Goal: Task Accomplishment & Management: Use online tool/utility

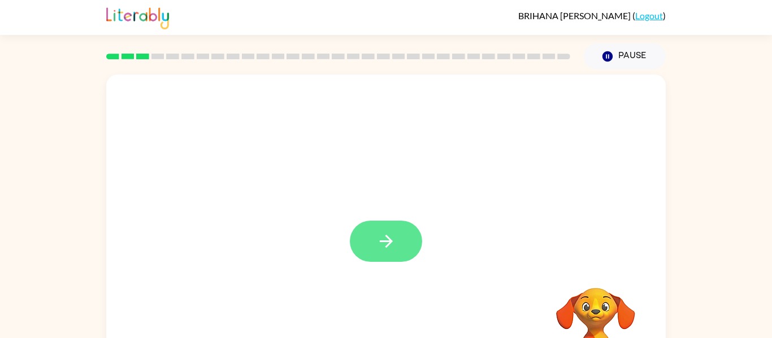
click at [399, 237] on button "button" at bounding box center [386, 241] width 72 height 41
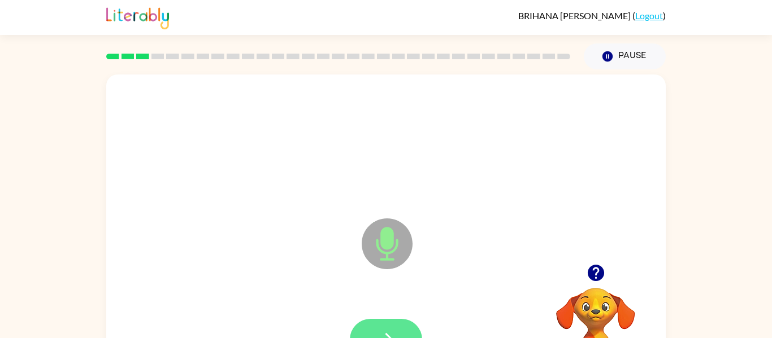
click at [399, 334] on button "button" at bounding box center [386, 339] width 72 height 41
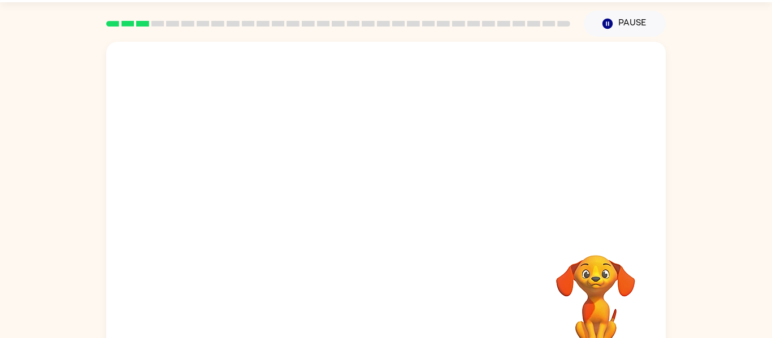
scroll to position [59, 0]
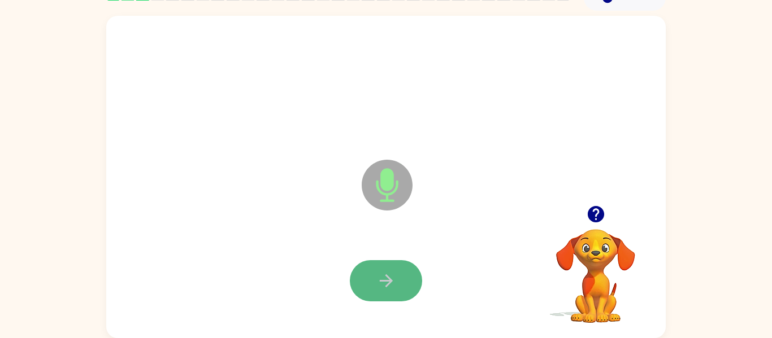
click at [388, 295] on button "button" at bounding box center [386, 280] width 72 height 41
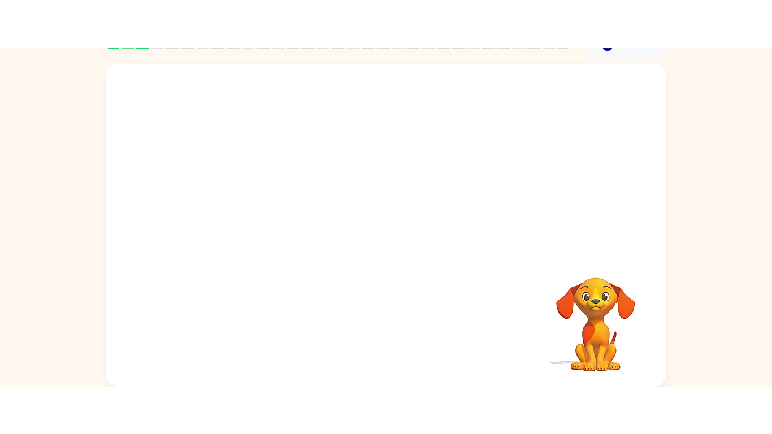
scroll to position [0, 0]
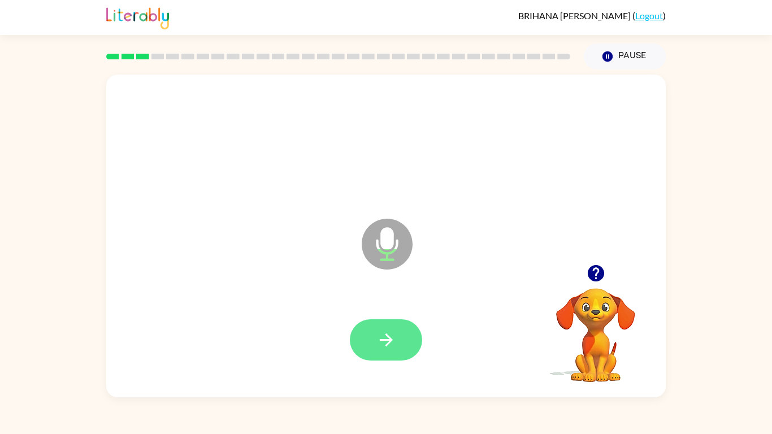
click at [403, 338] on button "button" at bounding box center [386, 339] width 72 height 41
click at [396, 338] on button "button" at bounding box center [386, 339] width 72 height 41
click at [394, 338] on icon "button" at bounding box center [386, 340] width 20 height 20
click at [391, 338] on icon "button" at bounding box center [386, 340] width 20 height 20
click at [396, 335] on button "button" at bounding box center [386, 339] width 72 height 41
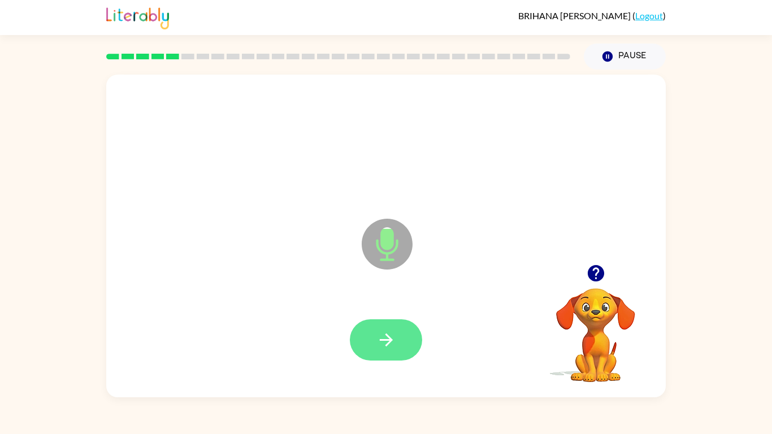
click at [382, 338] on icon "button" at bounding box center [386, 340] width 20 height 20
click at [389, 338] on icon "button" at bounding box center [386, 340] width 20 height 20
click at [393, 338] on icon "button" at bounding box center [386, 340] width 20 height 20
click at [394, 338] on icon "button" at bounding box center [386, 340] width 20 height 20
click at [381, 329] on button "button" at bounding box center [386, 339] width 72 height 41
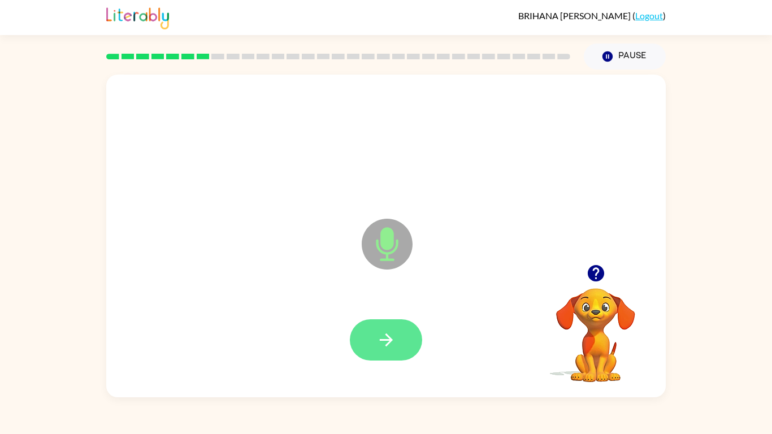
click at [377, 336] on icon "button" at bounding box center [386, 340] width 20 height 20
click at [389, 338] on icon "button" at bounding box center [386, 340] width 20 height 20
click at [401, 333] on button "button" at bounding box center [386, 339] width 72 height 41
click at [385, 338] on icon "button" at bounding box center [386, 340] width 20 height 20
click at [382, 334] on icon "button" at bounding box center [386, 340] width 20 height 20
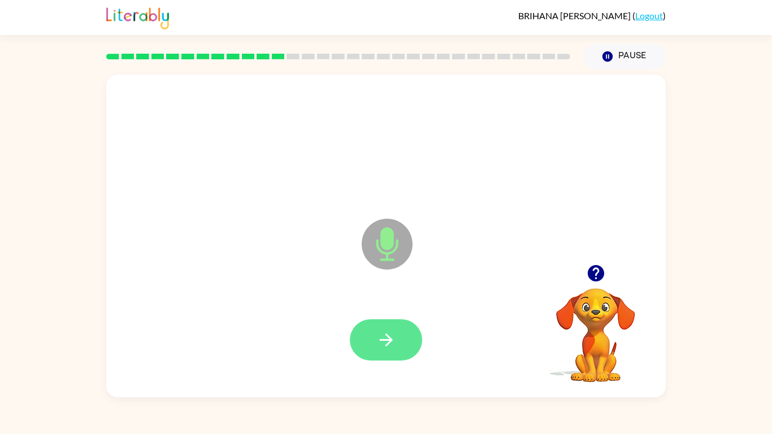
click at [388, 337] on icon "button" at bounding box center [385, 339] width 13 height 13
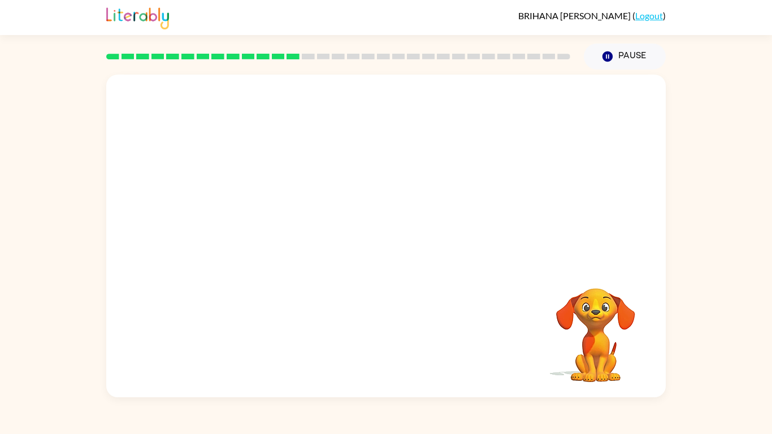
click at [621, 338] on video "Your browser must support playing .mp4 files to use Literably. Please try using…" at bounding box center [595, 327] width 113 height 113
click at [614, 319] on video "Your browser must support playing .mp4 files to use Literably. Please try using…" at bounding box center [595, 327] width 113 height 113
click at [611, 54] on icon "button" at bounding box center [607, 56] width 10 height 10
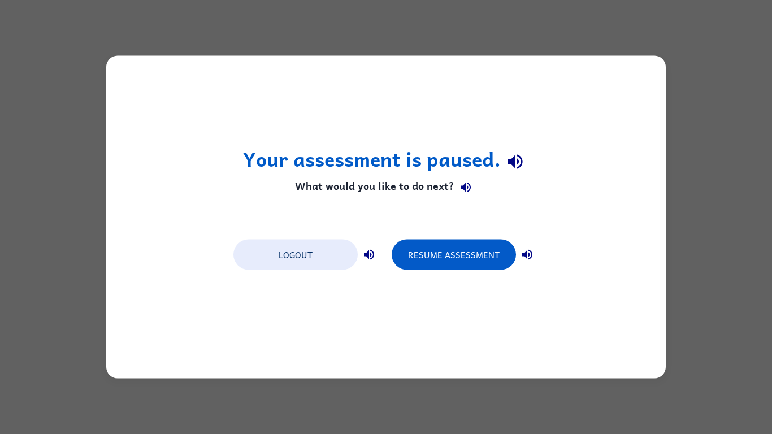
click at [398, 295] on div "Your assessment is paused. What would you like to do next? Logout Resume Assess…" at bounding box center [385, 217] width 559 height 323
click at [283, 253] on button "Logout" at bounding box center [295, 255] width 124 height 31
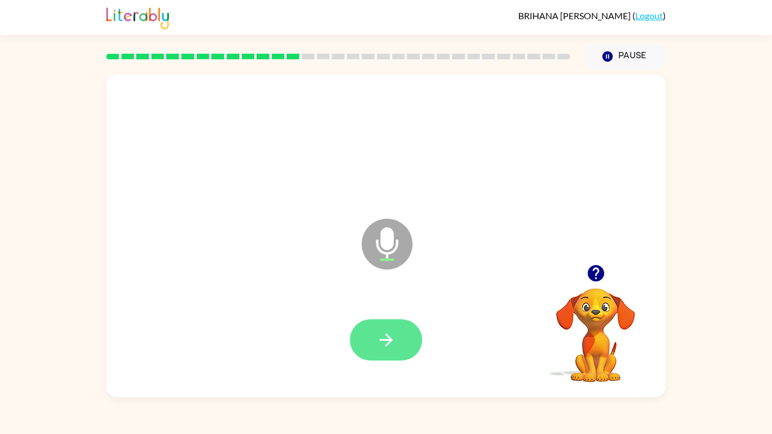
click at [381, 328] on button "button" at bounding box center [386, 339] width 72 height 41
click at [394, 330] on icon "button" at bounding box center [386, 340] width 20 height 20
click at [401, 341] on button "button" at bounding box center [386, 339] width 72 height 41
click at [395, 349] on icon "button" at bounding box center [386, 340] width 20 height 20
click at [388, 327] on button "button" at bounding box center [386, 339] width 72 height 41
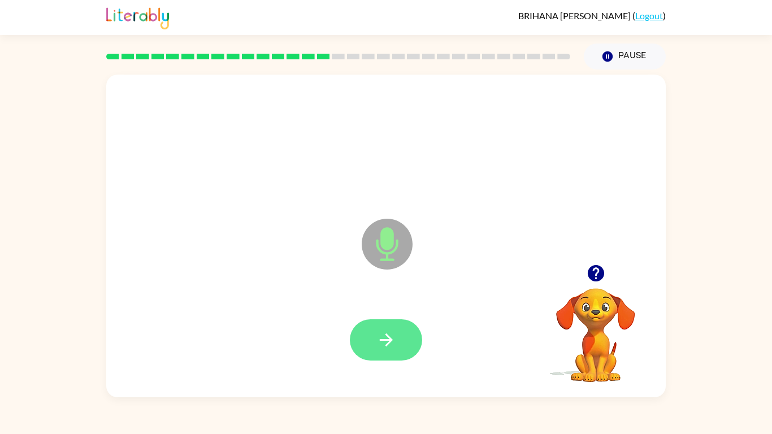
click at [388, 347] on icon "button" at bounding box center [386, 340] width 20 height 20
click at [396, 351] on button "button" at bounding box center [386, 339] width 72 height 41
click at [400, 342] on button "button" at bounding box center [386, 339] width 72 height 41
click at [400, 343] on button "button" at bounding box center [386, 339] width 72 height 41
click at [390, 331] on icon "button" at bounding box center [386, 340] width 20 height 20
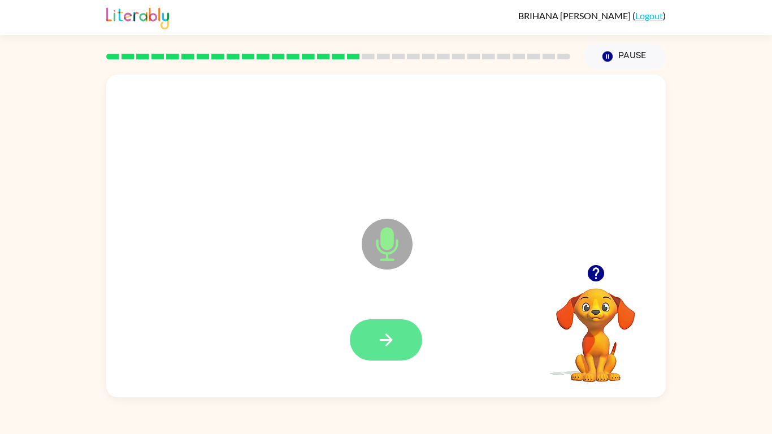
click at [385, 355] on button "button" at bounding box center [386, 339] width 72 height 41
click at [388, 351] on button "button" at bounding box center [386, 339] width 72 height 41
click at [399, 338] on button "button" at bounding box center [386, 339] width 72 height 41
click at [404, 344] on button "button" at bounding box center [386, 339] width 72 height 41
click at [402, 342] on button "button" at bounding box center [386, 339] width 72 height 41
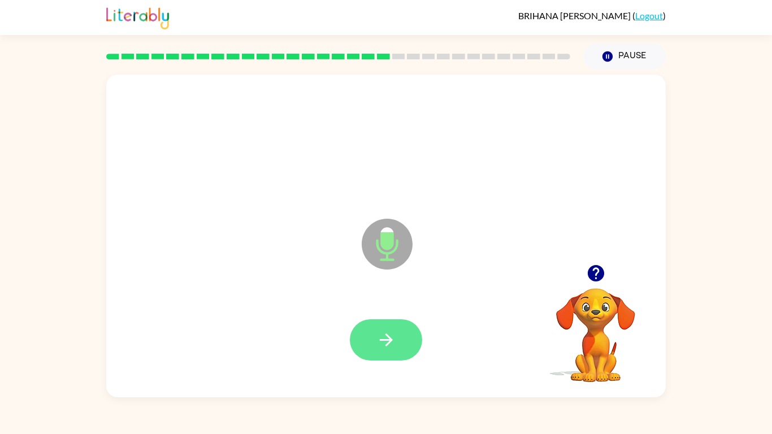
click at [385, 342] on icon "button" at bounding box center [386, 340] width 20 height 20
click at [399, 355] on button "button" at bounding box center [386, 339] width 72 height 41
click at [412, 328] on button "button" at bounding box center [386, 339] width 72 height 41
click at [393, 344] on icon "button" at bounding box center [386, 340] width 20 height 20
click at [399, 341] on button "button" at bounding box center [386, 339] width 72 height 41
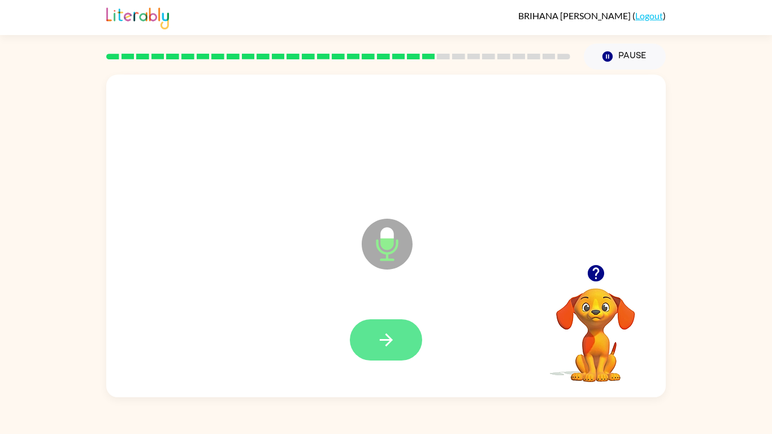
click at [385, 341] on icon "button" at bounding box center [386, 340] width 20 height 20
click at [405, 336] on button "button" at bounding box center [386, 339] width 72 height 41
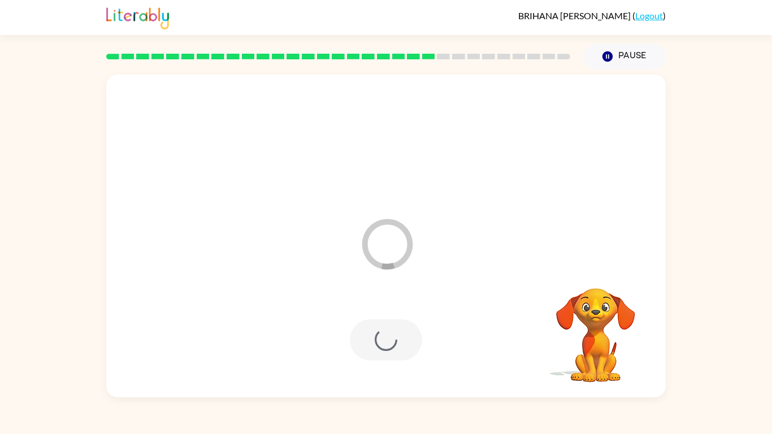
click at [395, 324] on div at bounding box center [386, 339] width 72 height 41
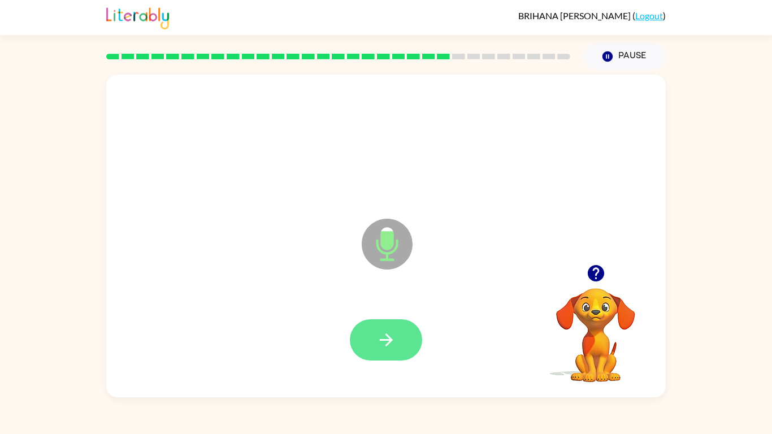
click at [387, 346] on icon "button" at bounding box center [386, 340] width 20 height 20
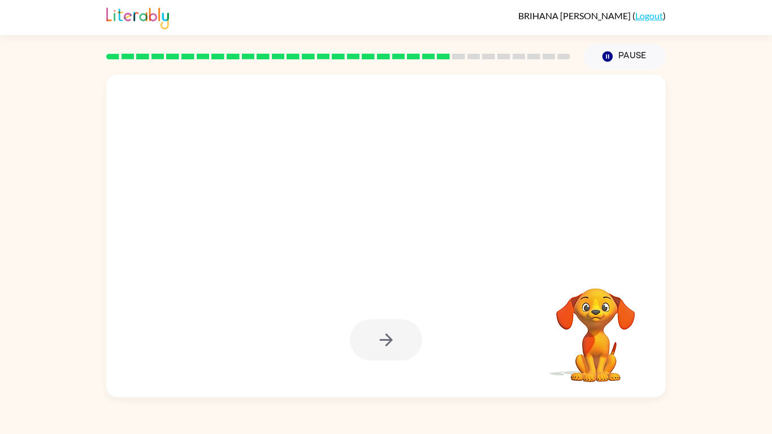
click at [720, 341] on div "Your browser must support playing .mp4 files to use Literably. Please try using…" at bounding box center [386, 233] width 772 height 328
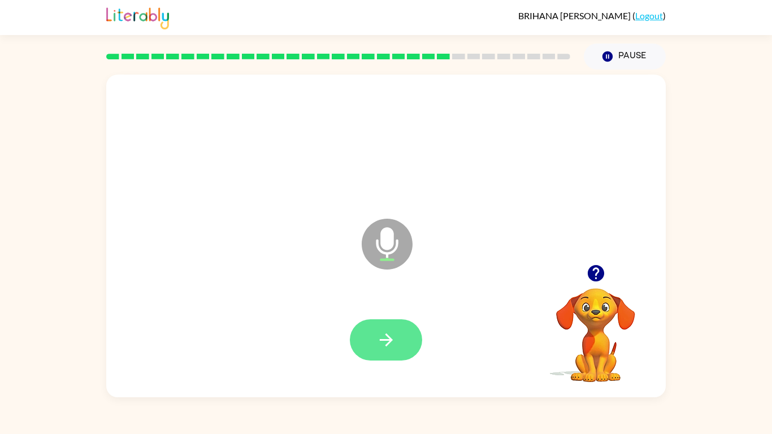
click at [386, 346] on icon "button" at bounding box center [385, 339] width 13 height 13
click at [395, 338] on icon "button" at bounding box center [386, 340] width 20 height 20
click at [373, 333] on button "button" at bounding box center [386, 339] width 72 height 41
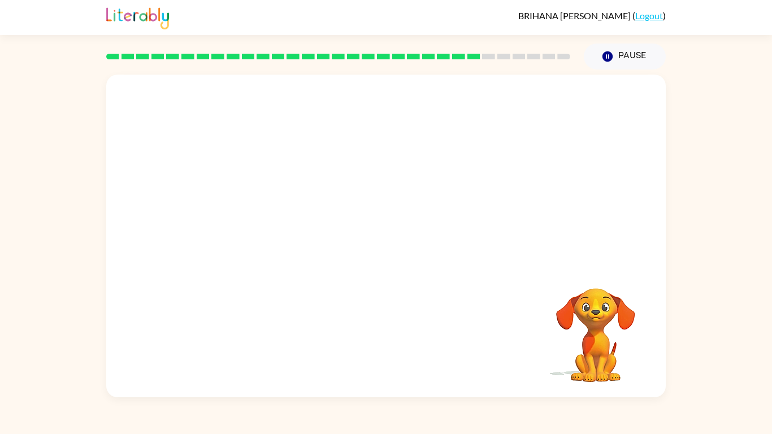
click at [334, 183] on div at bounding box center [385, 170] width 559 height 190
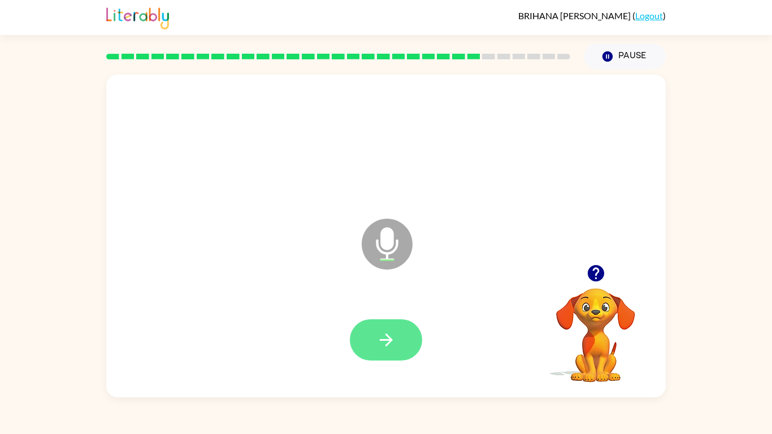
click at [402, 324] on button "button" at bounding box center [386, 339] width 72 height 41
click at [398, 332] on button "button" at bounding box center [386, 339] width 72 height 41
click at [397, 332] on div at bounding box center [386, 339] width 72 height 41
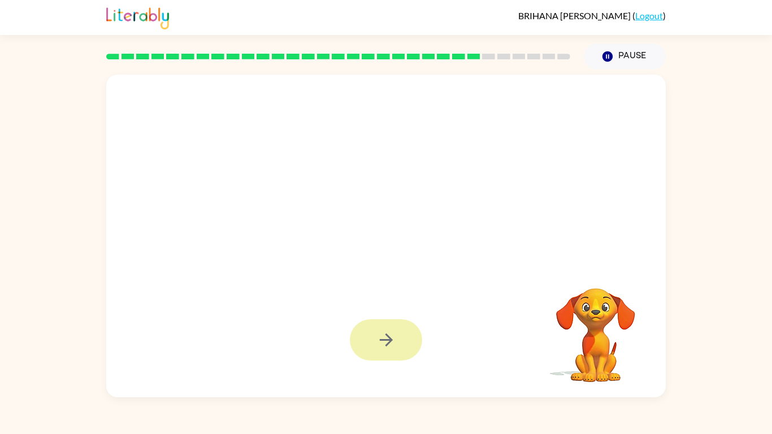
click at [388, 343] on icon "button" at bounding box center [385, 339] width 13 height 13
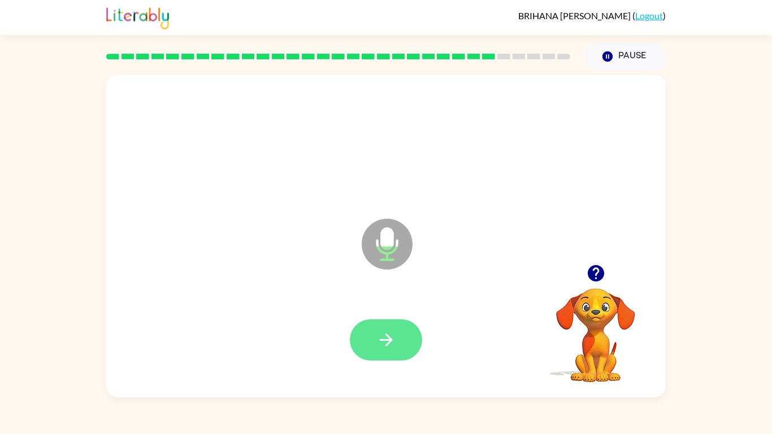
click at [366, 342] on button "button" at bounding box center [386, 339] width 72 height 41
click at [396, 343] on button "button" at bounding box center [386, 339] width 72 height 41
click at [386, 350] on button "button" at bounding box center [386, 339] width 72 height 41
click at [390, 336] on icon "button" at bounding box center [386, 340] width 20 height 20
click at [374, 332] on button "button" at bounding box center [386, 339] width 72 height 41
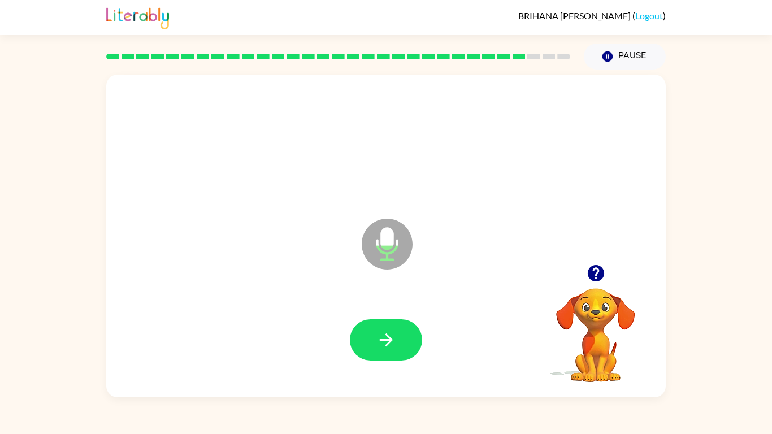
click at [400, 286] on icon "Microphone The Microphone is here when it is your turn to talk" at bounding box center [443, 258] width 169 height 85
click at [397, 337] on button "button" at bounding box center [386, 339] width 72 height 41
click at [373, 322] on button "button" at bounding box center [386, 339] width 72 height 41
click at [401, 340] on button "button" at bounding box center [386, 339] width 72 height 41
click at [386, 334] on icon "button" at bounding box center [385, 339] width 13 height 13
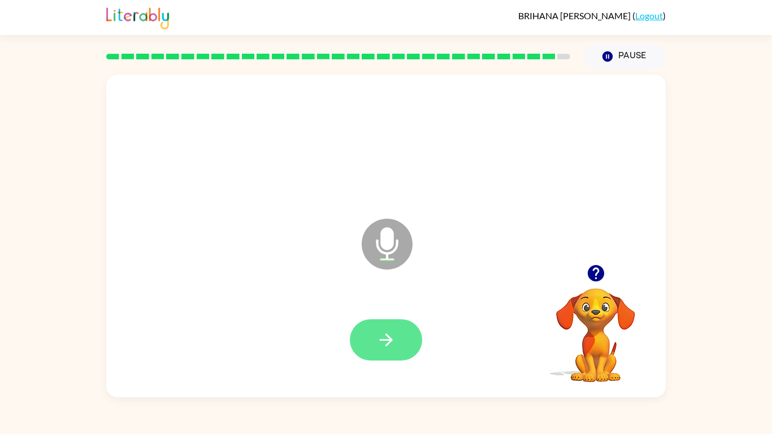
click at [416, 353] on button "button" at bounding box center [386, 339] width 72 height 41
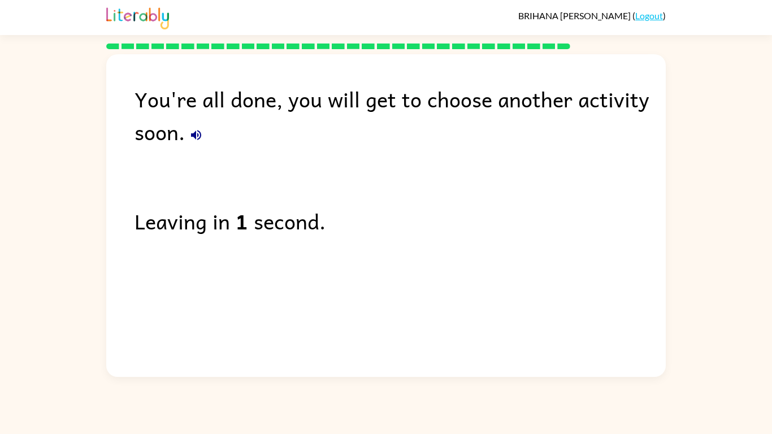
click at [205, 137] on button "button" at bounding box center [196, 135] width 23 height 23
